Goal: Transaction & Acquisition: Obtain resource

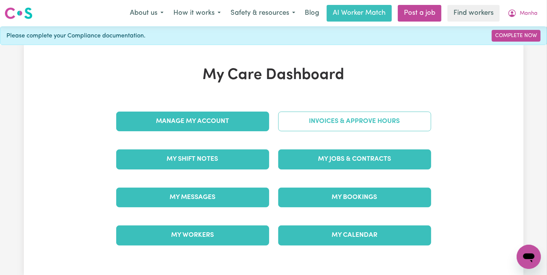
click at [315, 129] on link "Invoices & Approve Hours" at bounding box center [354, 122] width 153 height 20
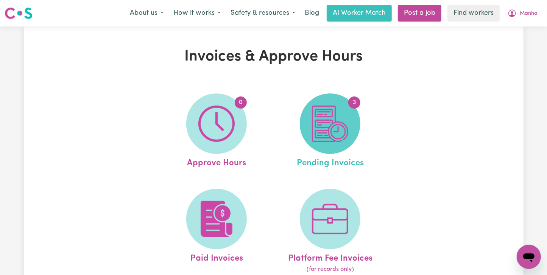
click at [355, 129] on span "3" at bounding box center [330, 124] width 61 height 61
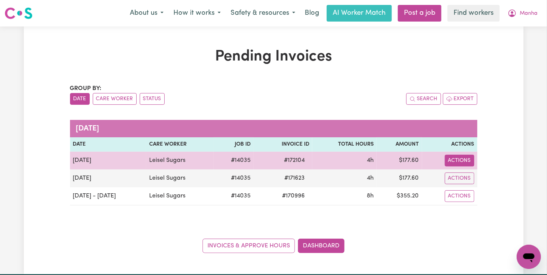
click at [465, 162] on button "Actions" at bounding box center [460, 161] width 30 height 12
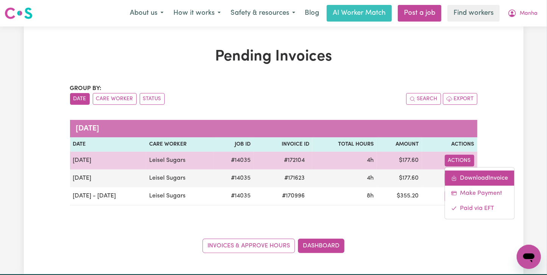
click at [466, 179] on link "Download Invoice" at bounding box center [479, 177] width 69 height 15
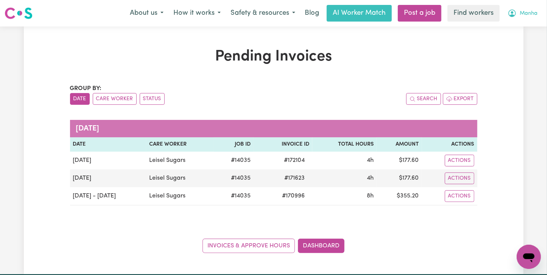
click at [536, 7] on button "Manha" at bounding box center [523, 13] width 40 height 16
click at [514, 40] on link "Logout" at bounding box center [512, 43] width 60 height 14
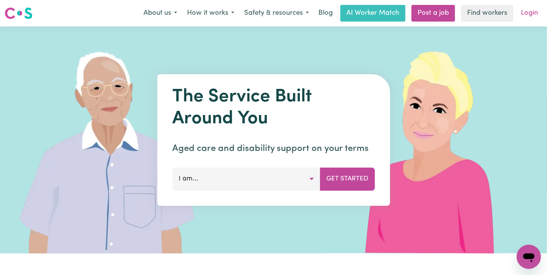
click at [536, 6] on link "Login" at bounding box center [529, 13] width 26 height 17
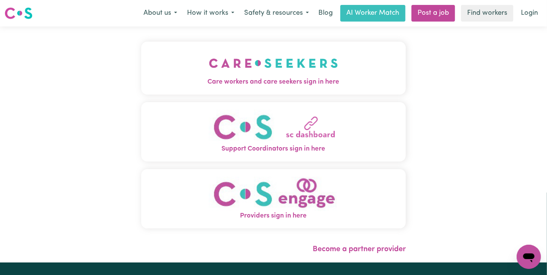
click at [267, 62] on img "Care workers and care seekers sign in here" at bounding box center [273, 63] width 129 height 28
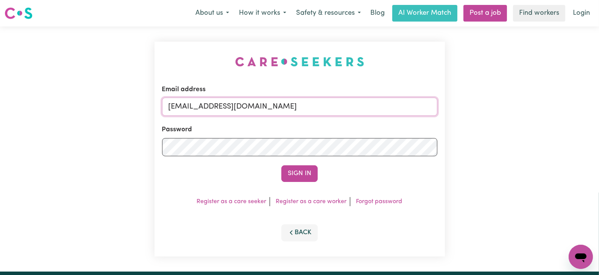
drag, startPoint x: 210, startPoint y: 110, endPoint x: 391, endPoint y: 103, distance: 181.1
click at [391, 103] on input "[EMAIL_ADDRESS][DOMAIN_NAME]" at bounding box center [299, 107] width 275 height 18
paste input "[EMAIL_ADDRESS][DOMAIN_NAME]"
type input "[EMAIL_ADDRESS][DOMAIN_NAME]"
click at [281, 165] on button "Sign In" at bounding box center [299, 173] width 36 height 17
